Goal: Information Seeking & Learning: Learn about a topic

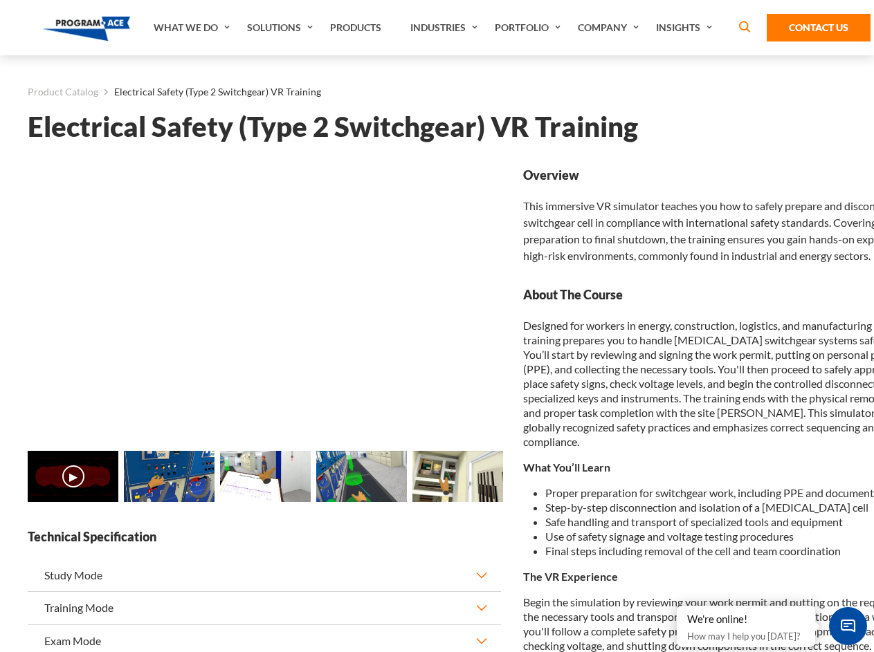
click at [193, 28] on link "What We Do" at bounding box center [193, 27] width 93 height 55
click at [282, 28] on link "Solutions" at bounding box center [281, 27] width 83 height 55
click at [446, 28] on link "Industries" at bounding box center [445, 27] width 84 height 55
click at [611, 28] on link "Company" at bounding box center [610, 27] width 78 height 55
click at [686, 28] on link "Insights" at bounding box center [685, 27] width 73 height 55
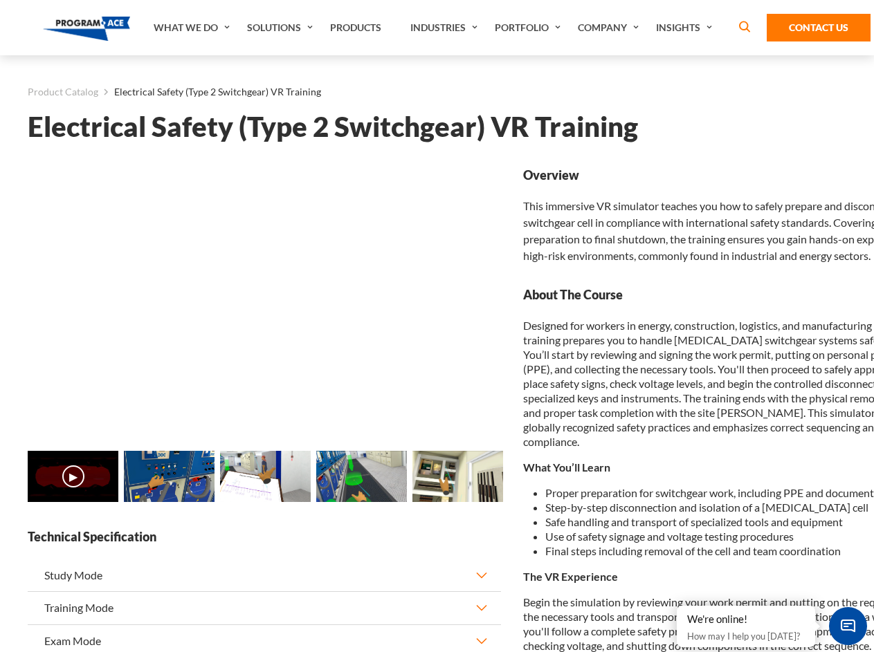
click at [0, 493] on main "Product Catalog Electrical Safety (Type 2 Switchgear) VR Training Electrical Sa…" at bounding box center [437, 610] width 874 height 1110
